Goal: Task Accomplishment & Management: Manage account settings

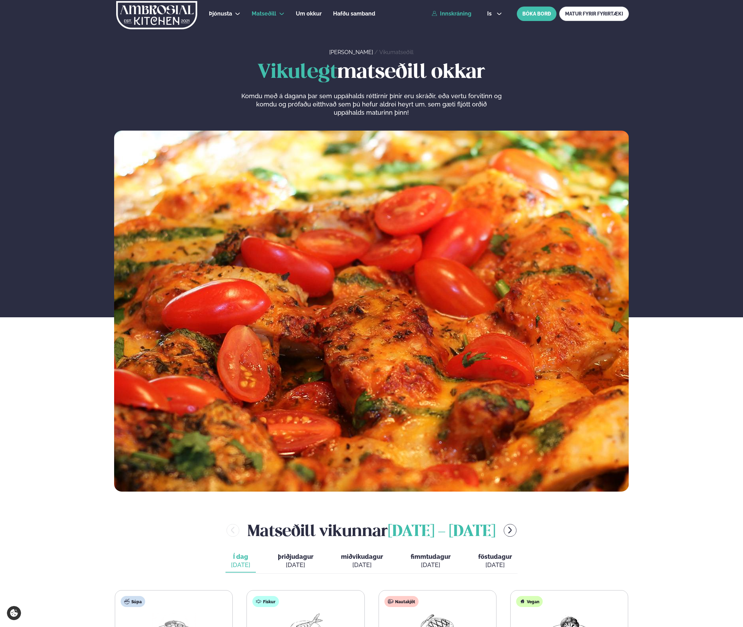
click at [459, 14] on link "Innskráning" at bounding box center [452, 14] width 40 height 6
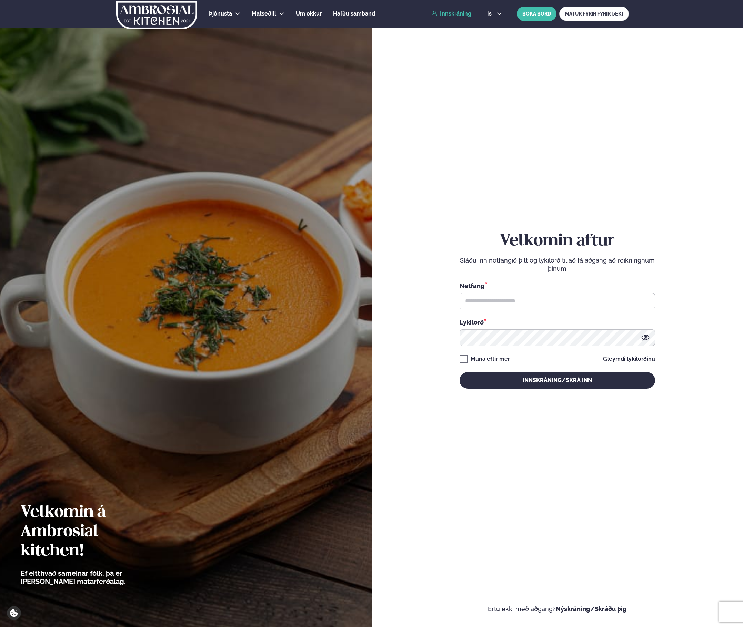
click at [459, 14] on link "Innskráning" at bounding box center [452, 14] width 40 height 6
click at [515, 299] on input "text" at bounding box center [556, 301] width 195 height 17
type input "**********"
click at [459, 372] on button "Innskráning/Skrá inn" at bounding box center [556, 380] width 195 height 17
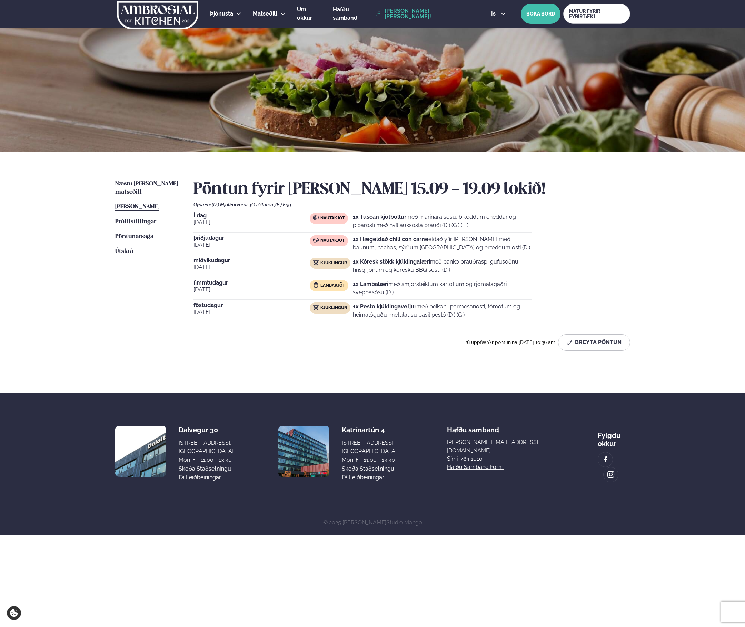
click at [124, 191] on ul "Næstu [PERSON_NAME] matseðill Næsta vika [PERSON_NAME] matseðill [PERSON_NAME] …" at bounding box center [147, 274] width 64 height 188
click at [128, 179] on div "Næstu [PERSON_NAME] matseðill Næsta vika [PERSON_NAME] matseðill [PERSON_NAME] …" at bounding box center [372, 272] width 556 height 241
click at [138, 183] on span "Næstu [PERSON_NAME] matseðill" at bounding box center [146, 188] width 63 height 14
